Goal: Book appointment/travel/reservation

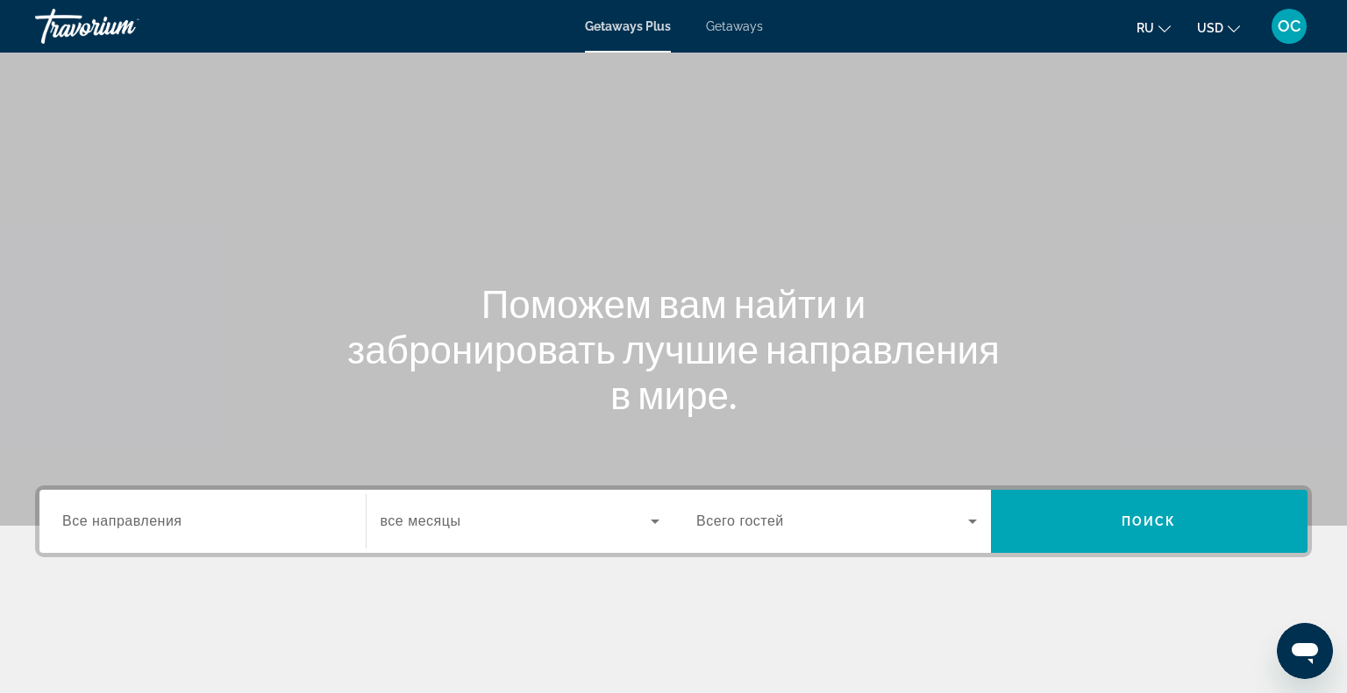
click at [117, 519] on span "Все направления" at bounding box center [122, 521] width 120 height 15
click at [117, 519] on input "Destination Все направления" at bounding box center [202, 522] width 281 height 21
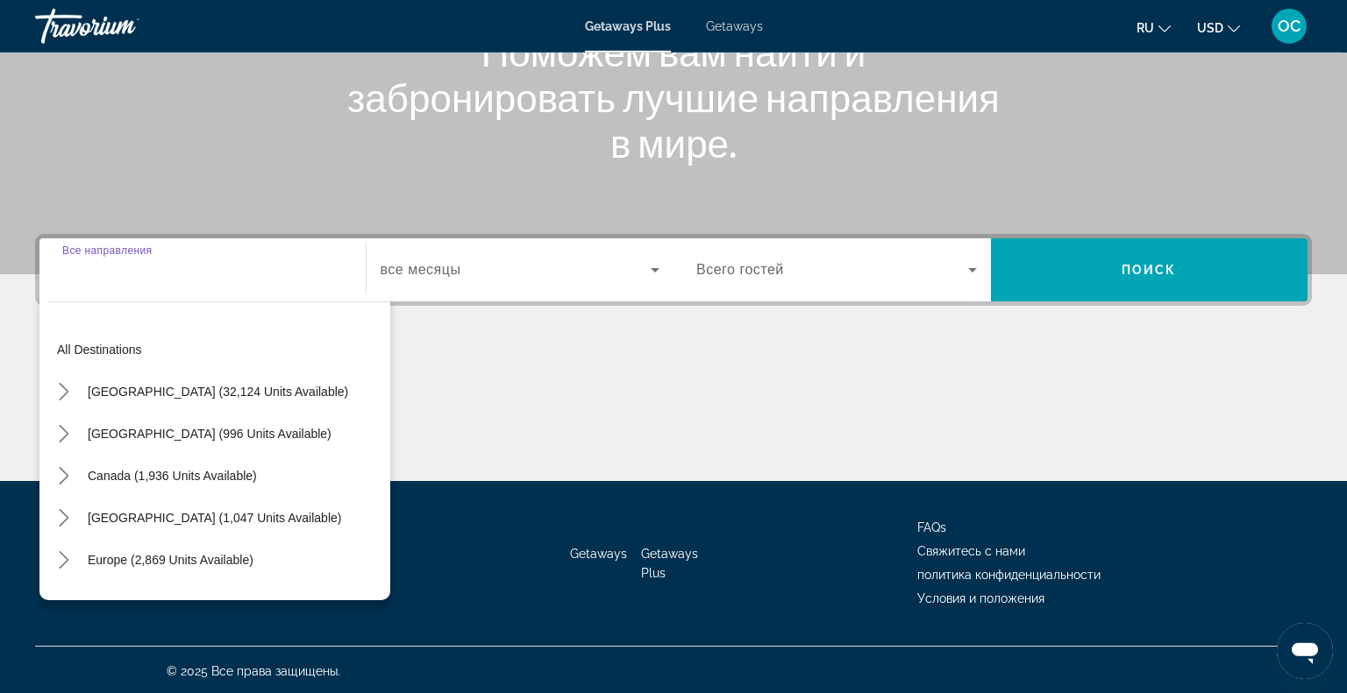
scroll to position [252, 0]
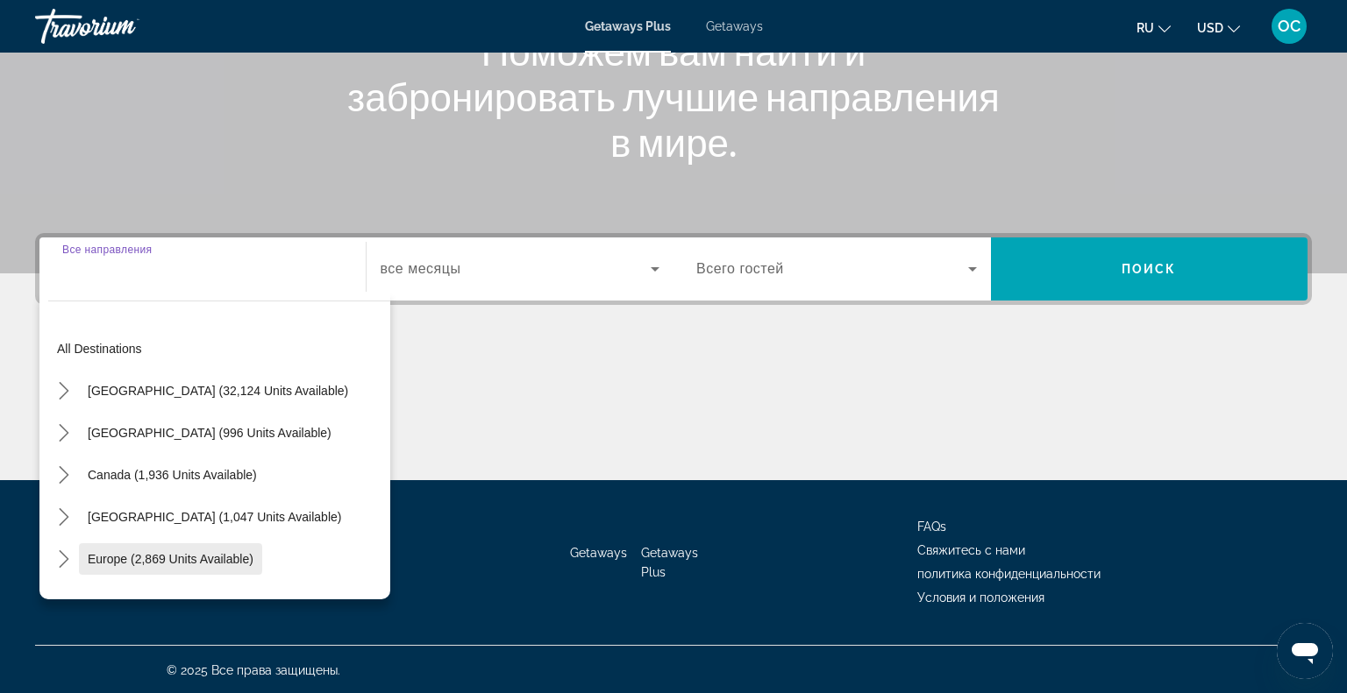
click at [117, 558] on span "Europe (2,869 units available)" at bounding box center [171, 559] width 166 height 14
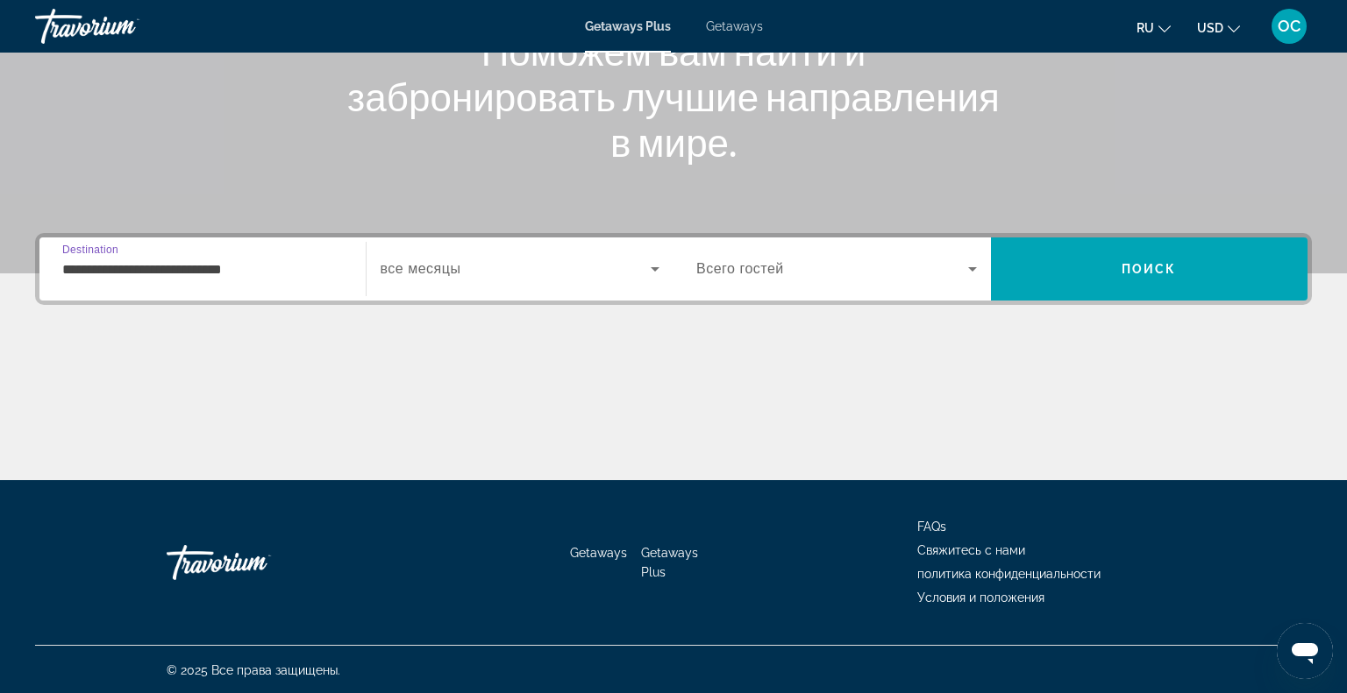
click at [273, 268] on input "**********" at bounding box center [202, 270] width 281 height 21
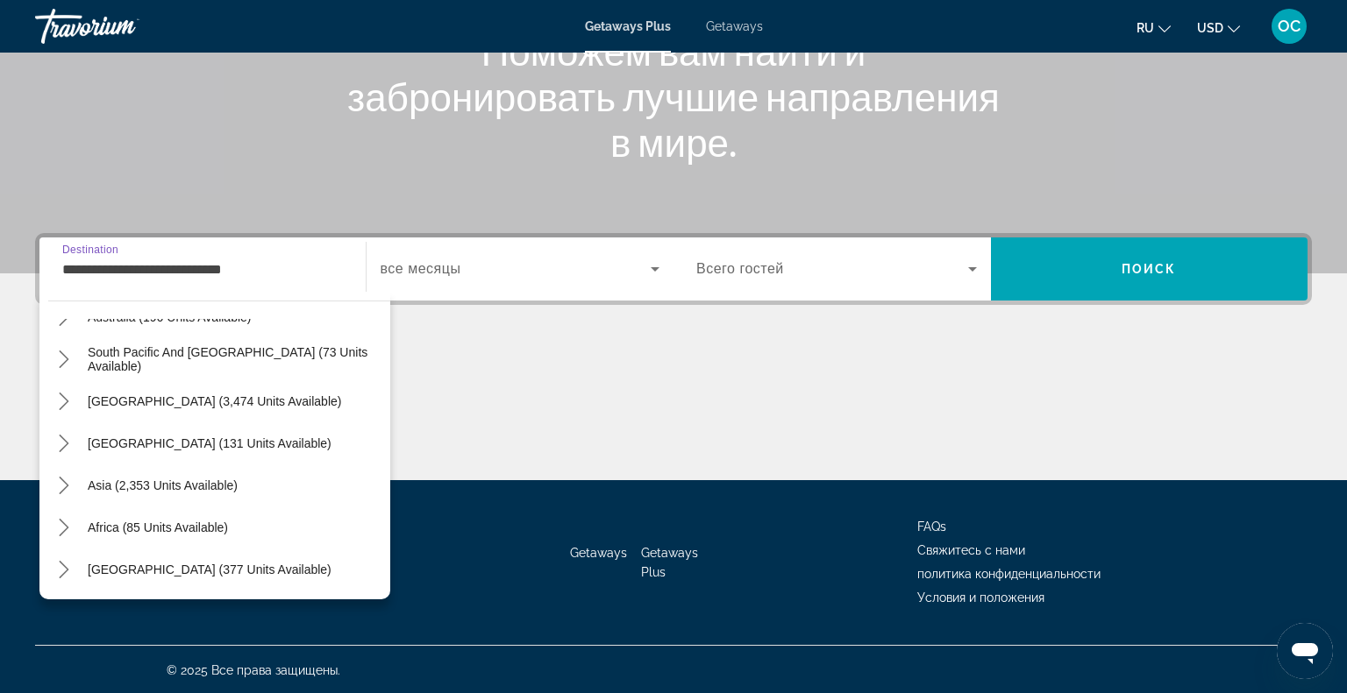
scroll to position [1125, 0]
click at [158, 489] on span "Asia (2,353 units available)" at bounding box center [163, 487] width 150 height 14
type input "**********"
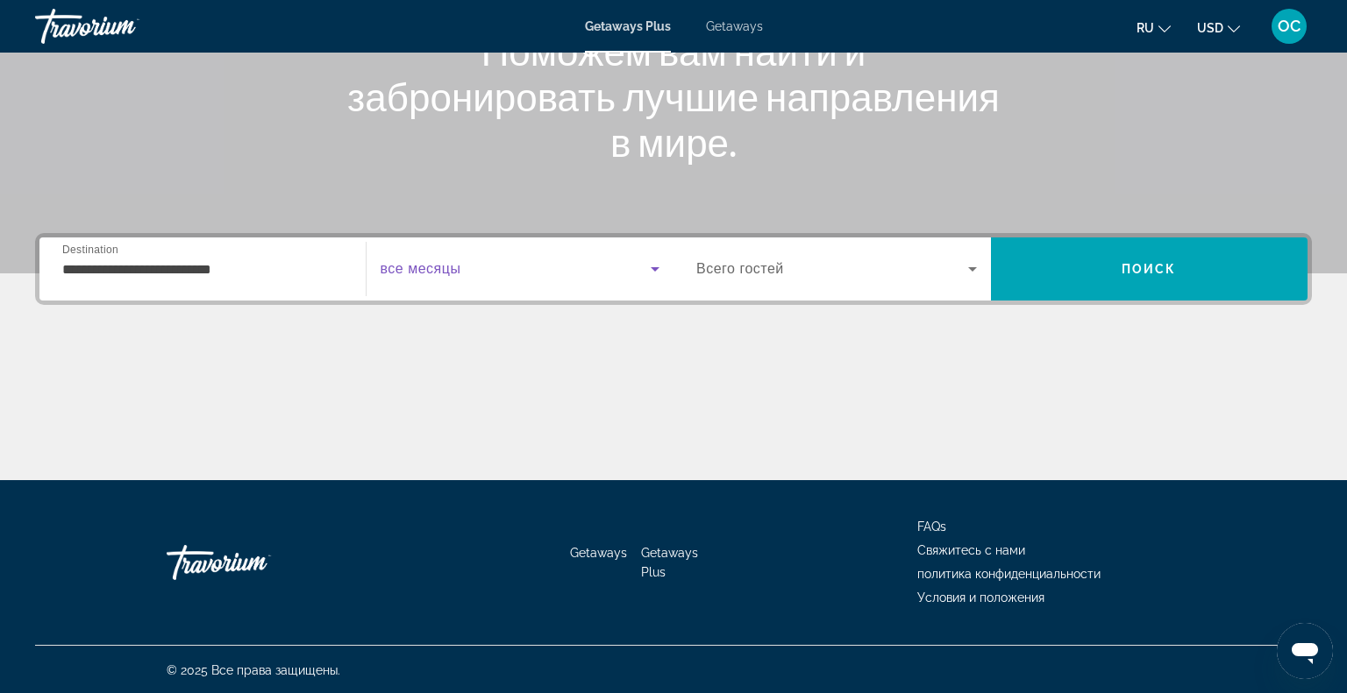
click at [463, 265] on span "Search widget" at bounding box center [515, 269] width 271 height 21
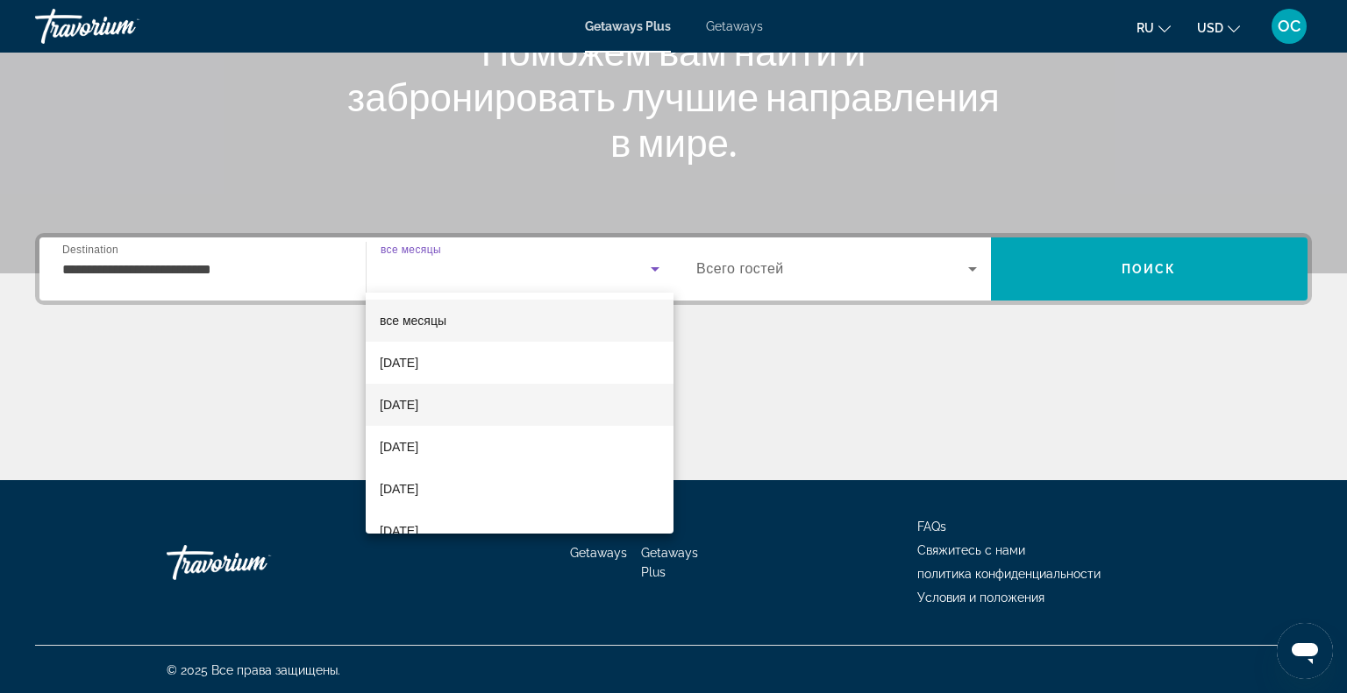
click at [418, 409] on span "[DATE]" at bounding box center [399, 405] width 39 height 21
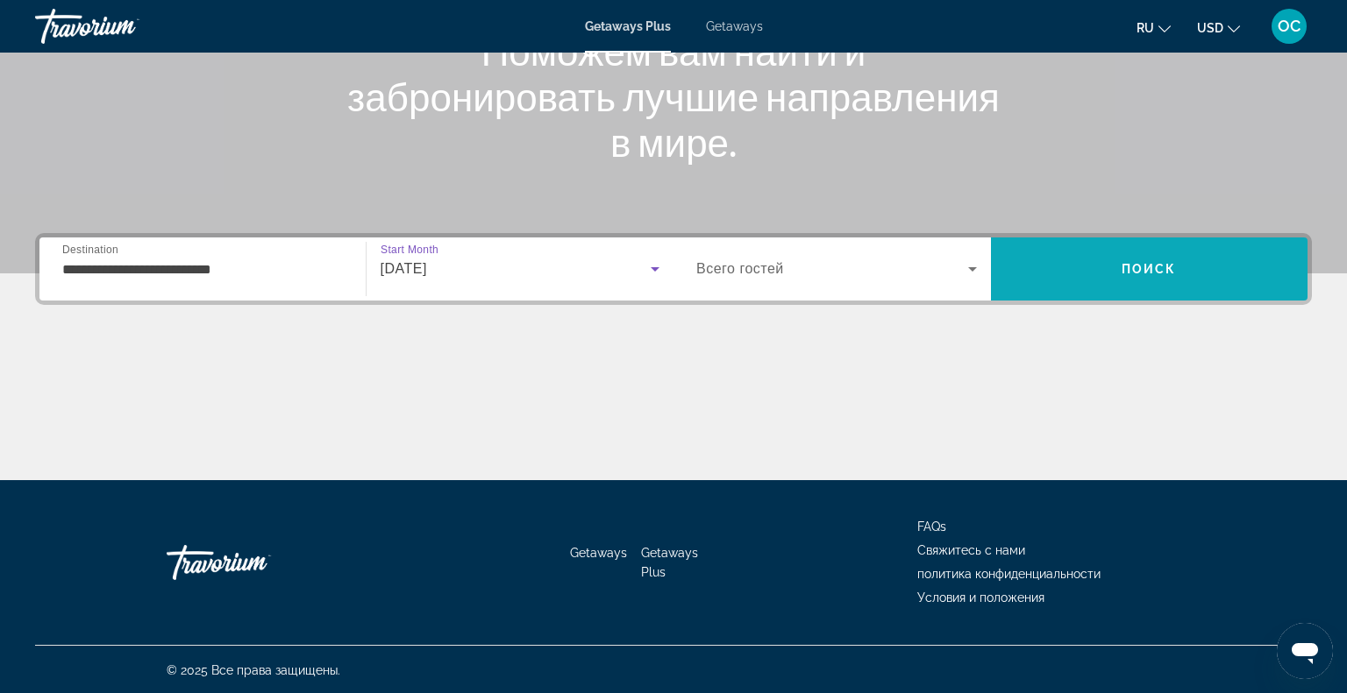
click at [1087, 254] on span "Search" at bounding box center [1149, 269] width 317 height 42
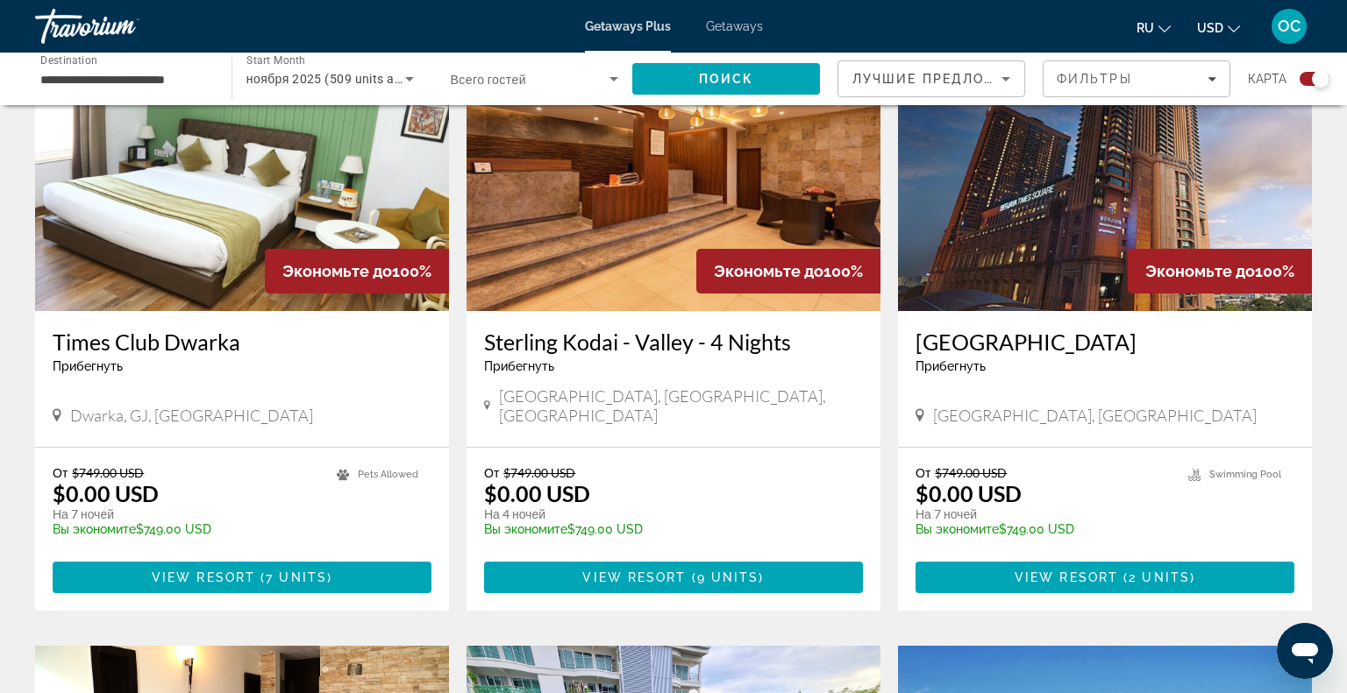
scroll to position [635, 0]
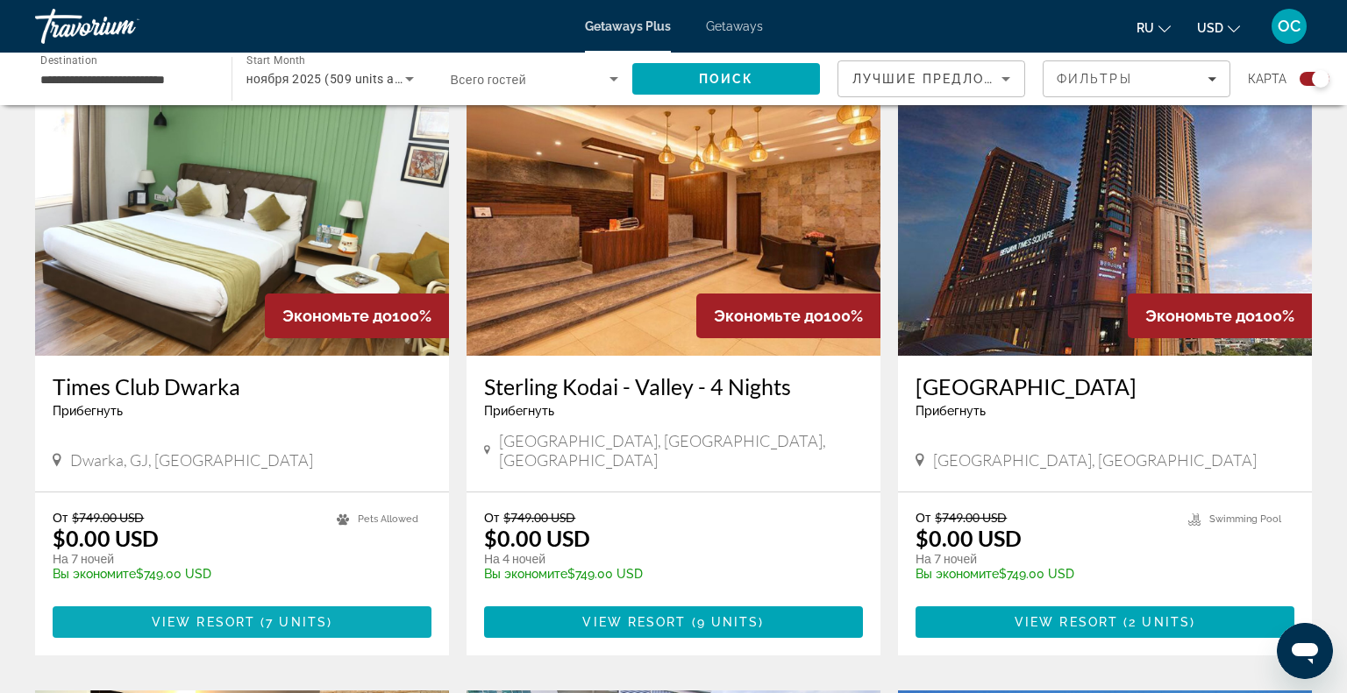
click at [270, 601] on span "Main content" at bounding box center [242, 622] width 379 height 42
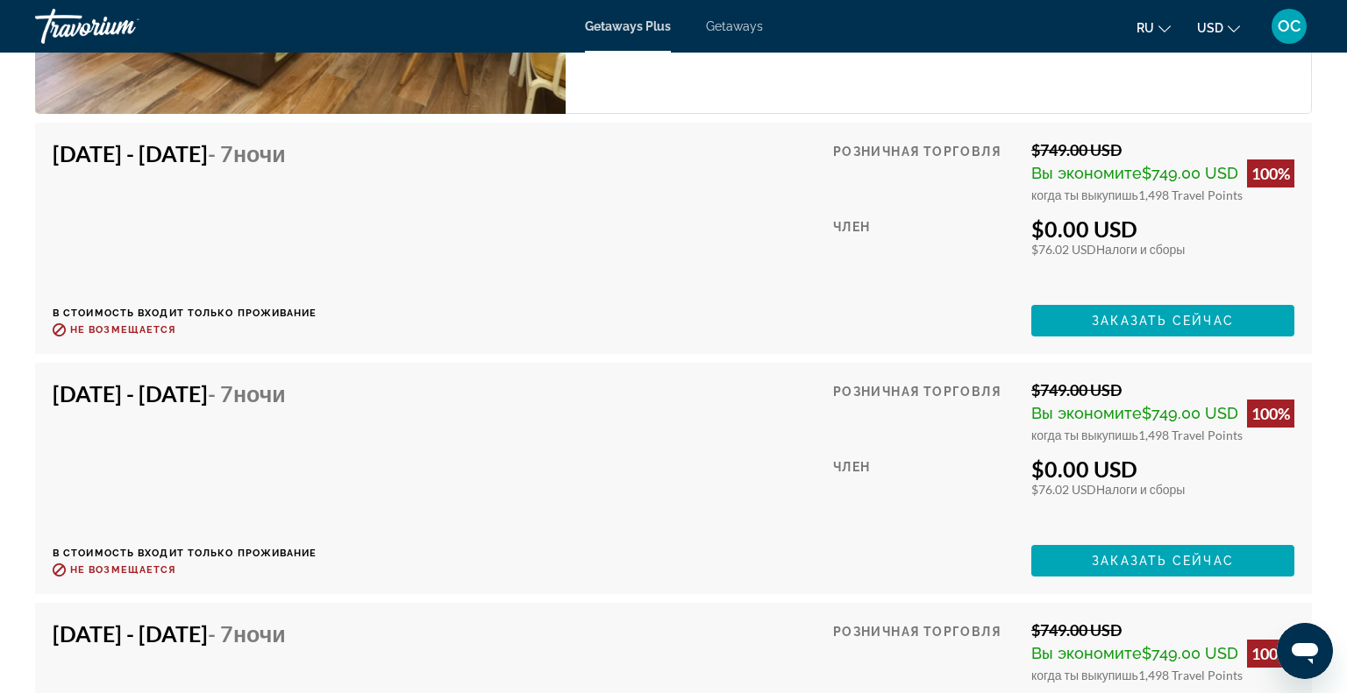
scroll to position [3043, 0]
